Goal: Information Seeking & Learning: Check status

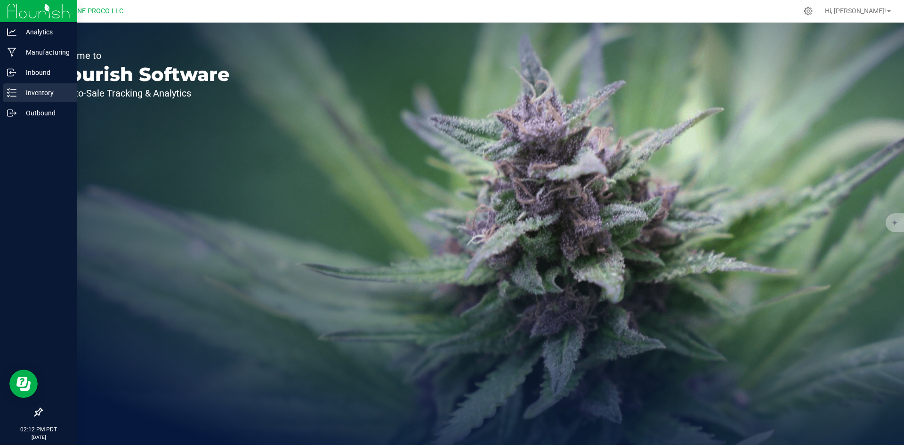
click at [15, 93] on line at bounding box center [13, 93] width 5 height 0
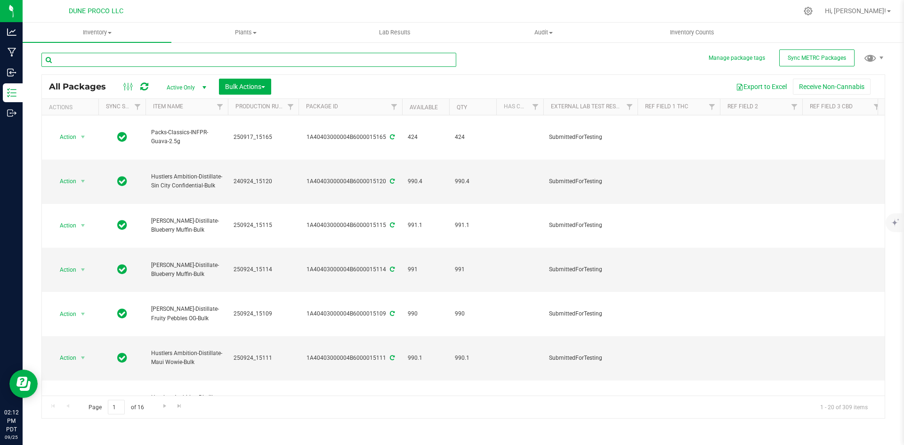
click at [173, 59] on input "text" at bounding box center [248, 60] width 415 height 14
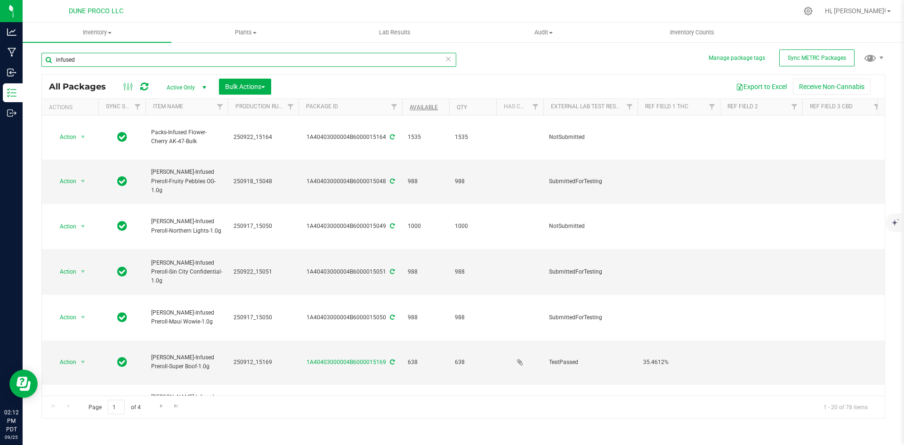
type input "infused"
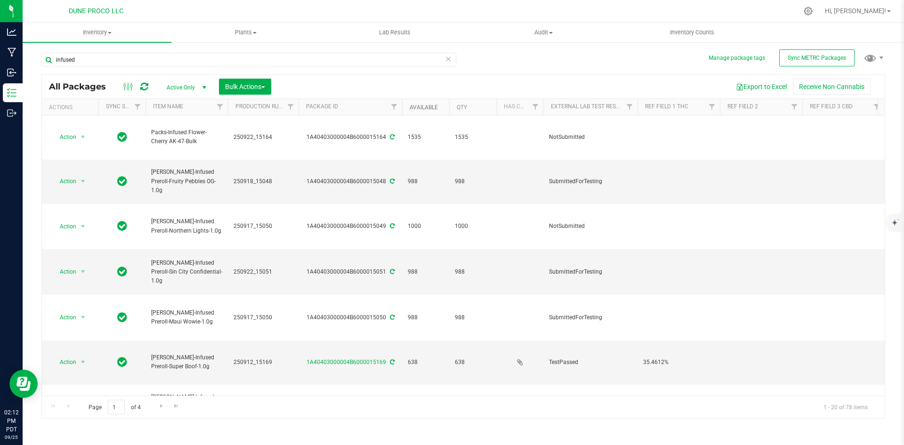
click at [424, 104] on link "Available" at bounding box center [424, 107] width 28 height 7
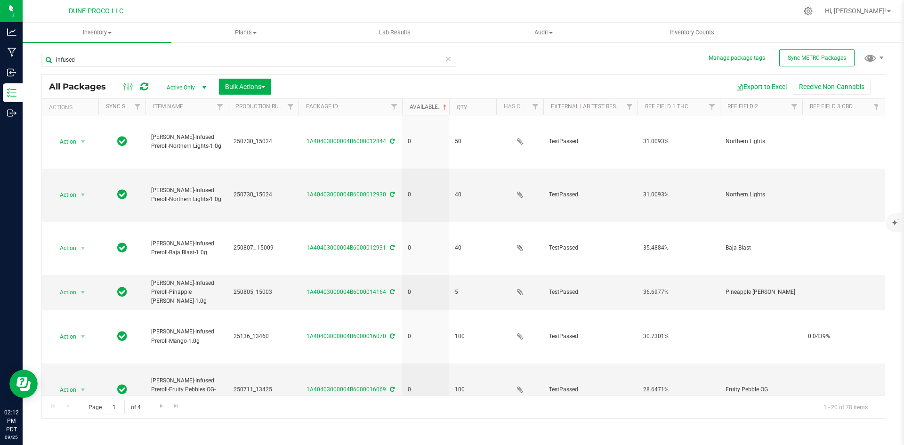
click at [424, 104] on link "Available" at bounding box center [429, 107] width 39 height 7
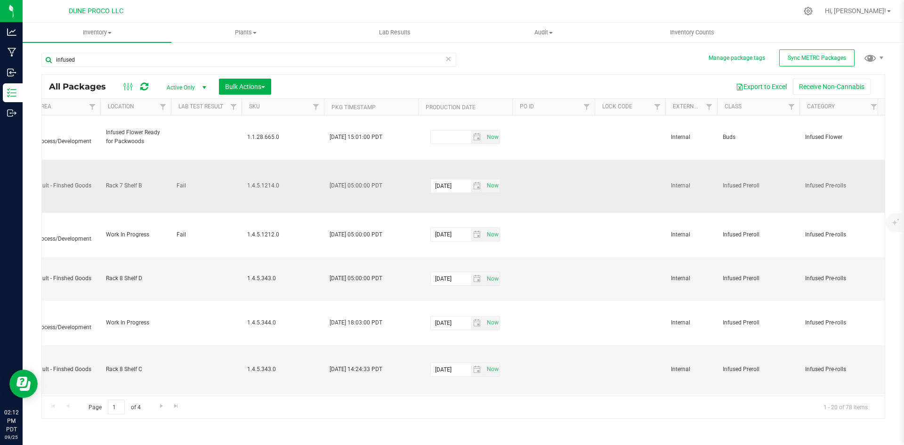
scroll to position [0, 1334]
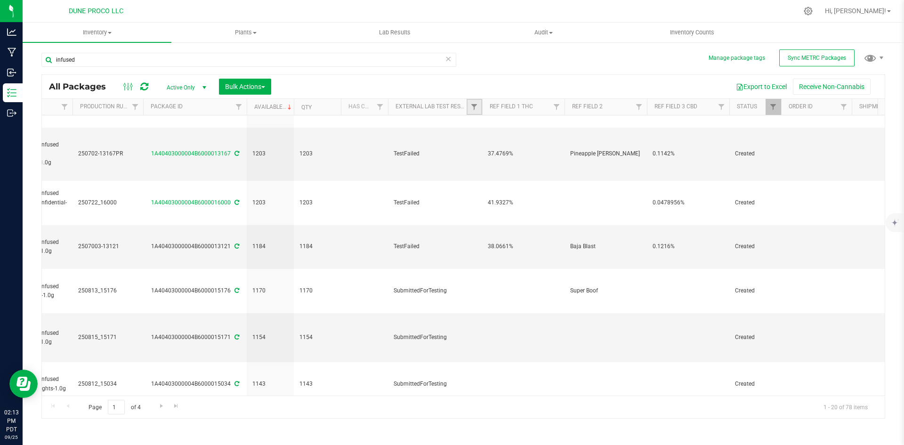
click at [468, 103] on link "Filter" at bounding box center [475, 107] width 16 height 16
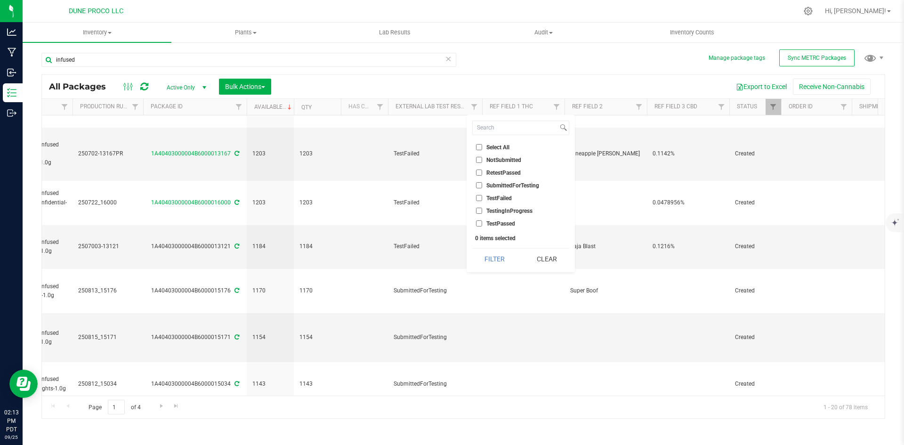
click at [479, 227] on li "TestPassed" at bounding box center [520, 223] width 97 height 10
click at [479, 222] on input "TestPassed" at bounding box center [479, 223] width 6 height 6
checkbox input "true"
click at [490, 261] on button "Filter" at bounding box center [494, 259] width 45 height 21
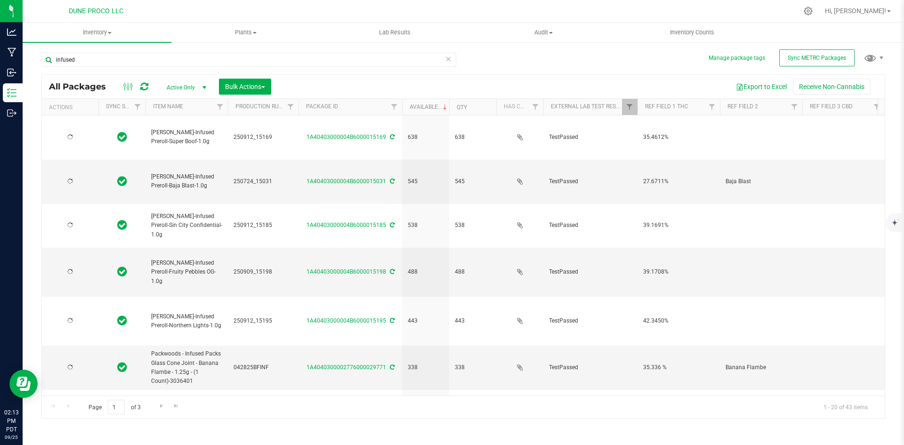
type input "[DATE]"
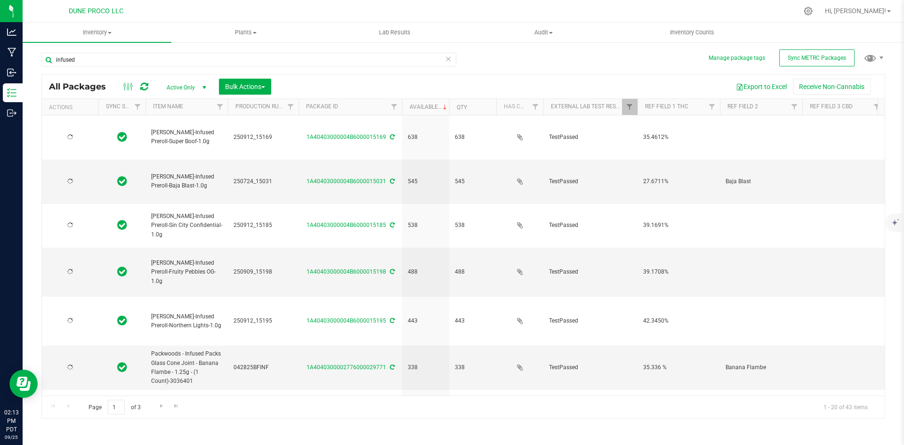
type input "[DATE]"
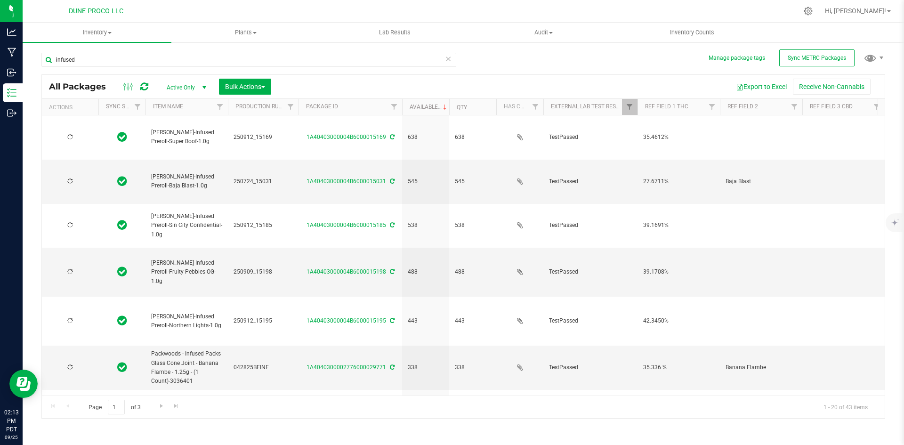
type input "[DATE]"
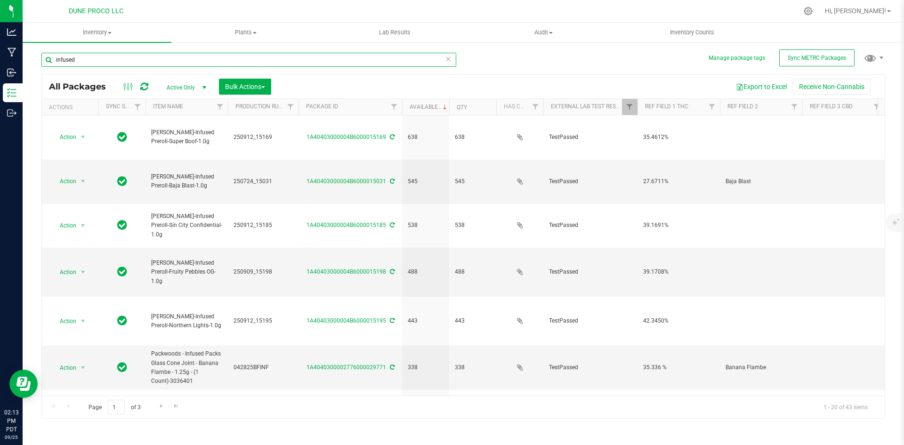
drag, startPoint x: 88, startPoint y: 62, endPoint x: 49, endPoint y: 61, distance: 39.1
click at [49, 61] on input "infused" at bounding box center [248, 60] width 415 height 14
click at [112, 66] on input "[PERSON_NAME]-infused Preroll" at bounding box center [248, 60] width 415 height 14
drag, startPoint x: 114, startPoint y: 63, endPoint x: 71, endPoint y: 55, distance: 43.5
click at [71, 55] on input "[PERSON_NAME]-infused Preroll" at bounding box center [248, 60] width 415 height 14
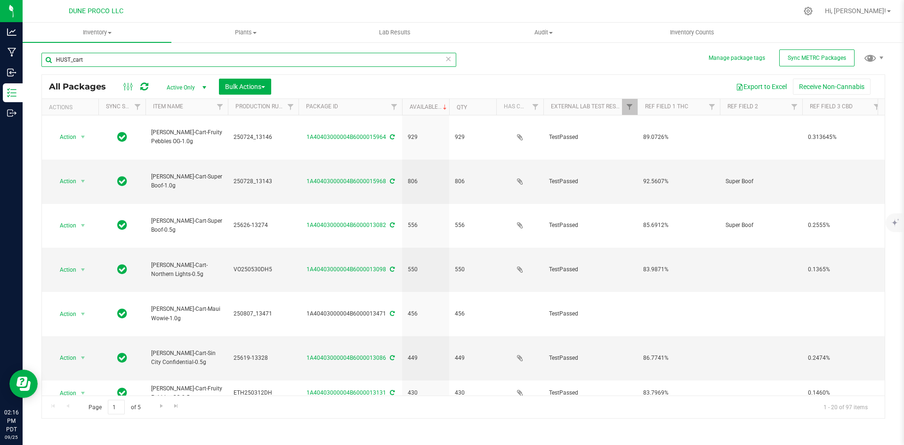
type input "HUST_cart"
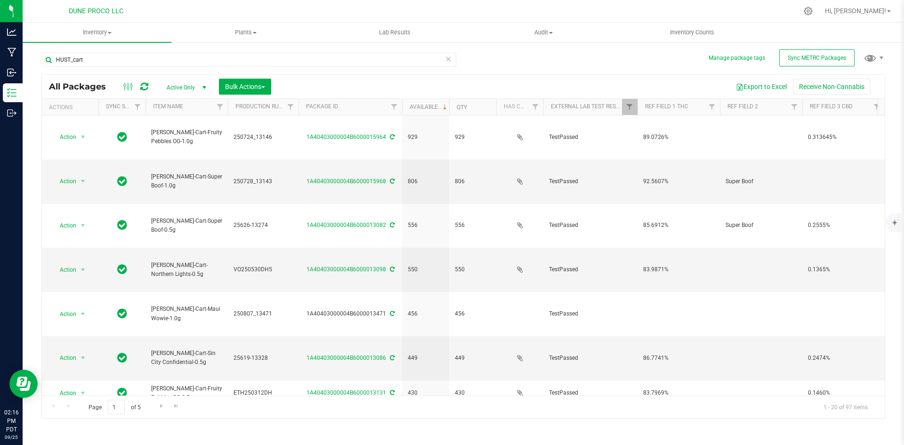
click at [448, 57] on icon at bounding box center [448, 58] width 7 height 11
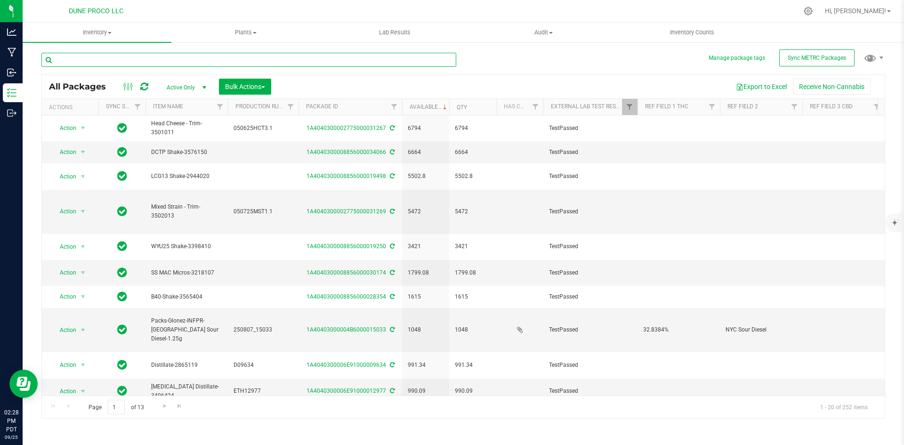
click at [131, 56] on input "text" at bounding box center [248, 60] width 415 height 14
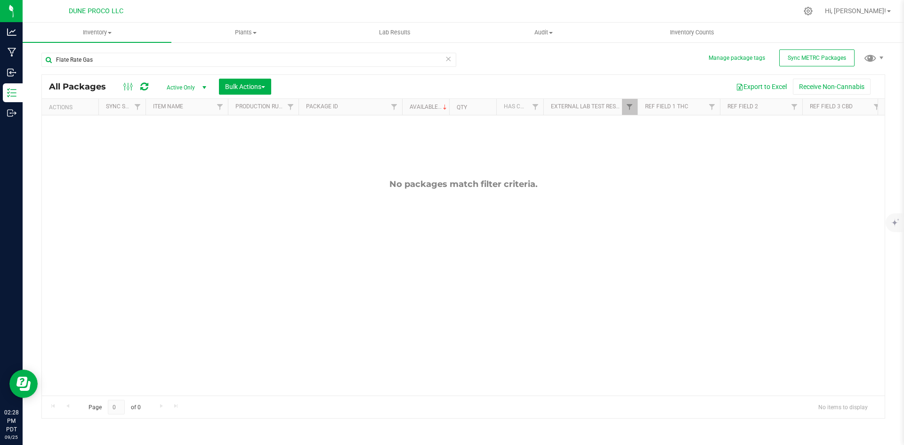
click at [178, 89] on span "Active Only" at bounding box center [185, 87] width 52 height 13
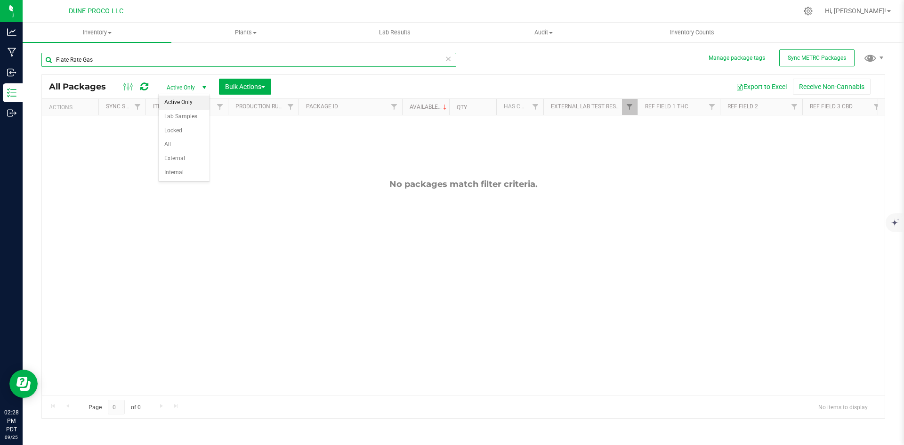
click at [62, 58] on input "Flate Rate Gas" at bounding box center [248, 60] width 415 height 14
type input "Flat Rate Gas"
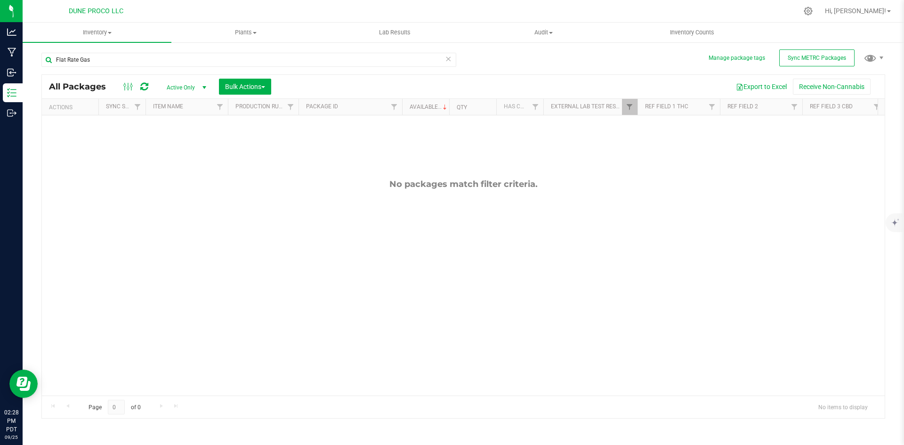
click at [449, 59] on icon at bounding box center [448, 58] width 7 height 11
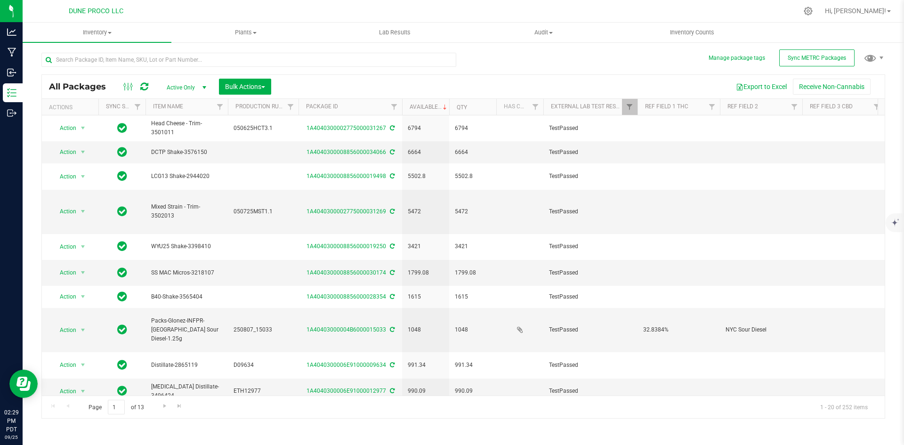
click at [870, 5] on div "Hi, [PERSON_NAME]!" at bounding box center [857, 11] width 73 height 16
click at [867, 14] on span "Hi, [PERSON_NAME]!" at bounding box center [855, 11] width 61 height 8
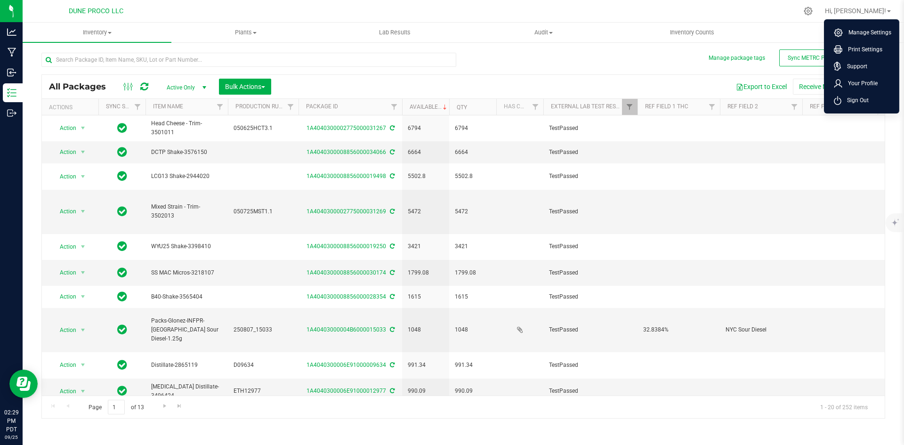
click at [849, 113] on th "Ref Field 3 CBD" at bounding box center [843, 107] width 82 height 16
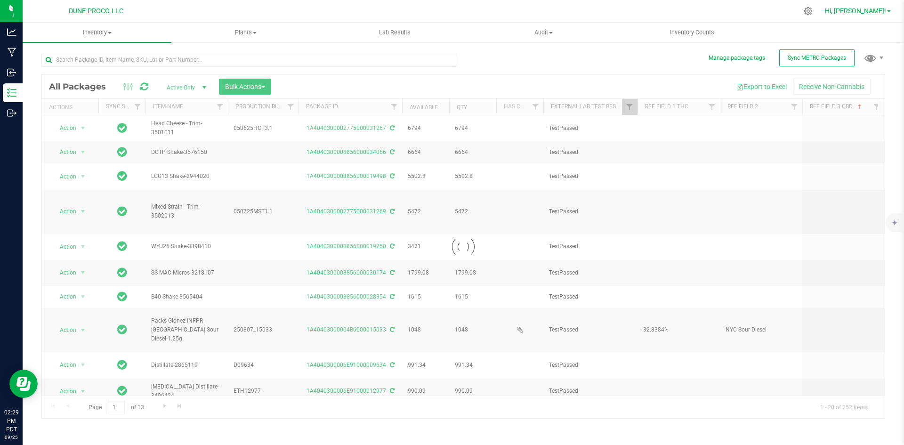
click at [870, 12] on span "Hi, [PERSON_NAME]!" at bounding box center [855, 11] width 61 height 8
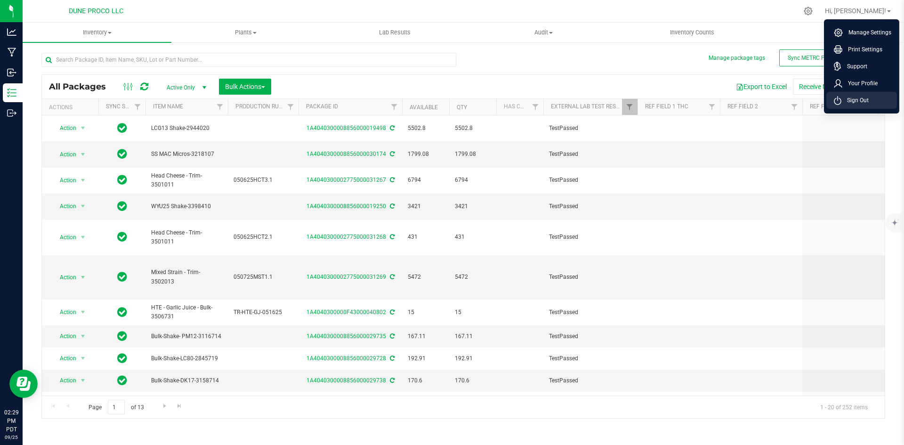
click at [851, 100] on span "Sign Out" at bounding box center [854, 100] width 27 height 9
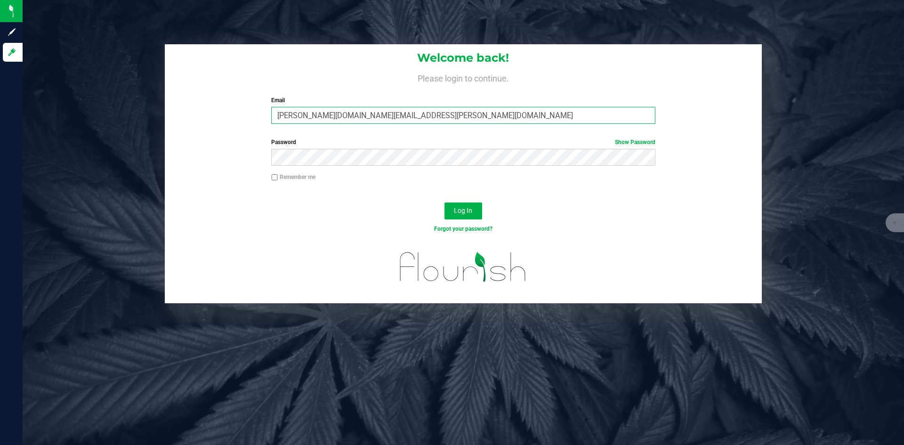
click at [329, 121] on input "[PERSON_NAME][DOMAIN_NAME][EMAIL_ADDRESS][PERSON_NAME][DOMAIN_NAME]" at bounding box center [463, 115] width 384 height 17
type input "[PERSON_NAME][EMAIL_ADDRESS][PERSON_NAME][DOMAIN_NAME]"
click at [445, 202] on button "Log In" at bounding box center [464, 210] width 38 height 17
